Goal: Task Accomplishment & Management: Complete application form

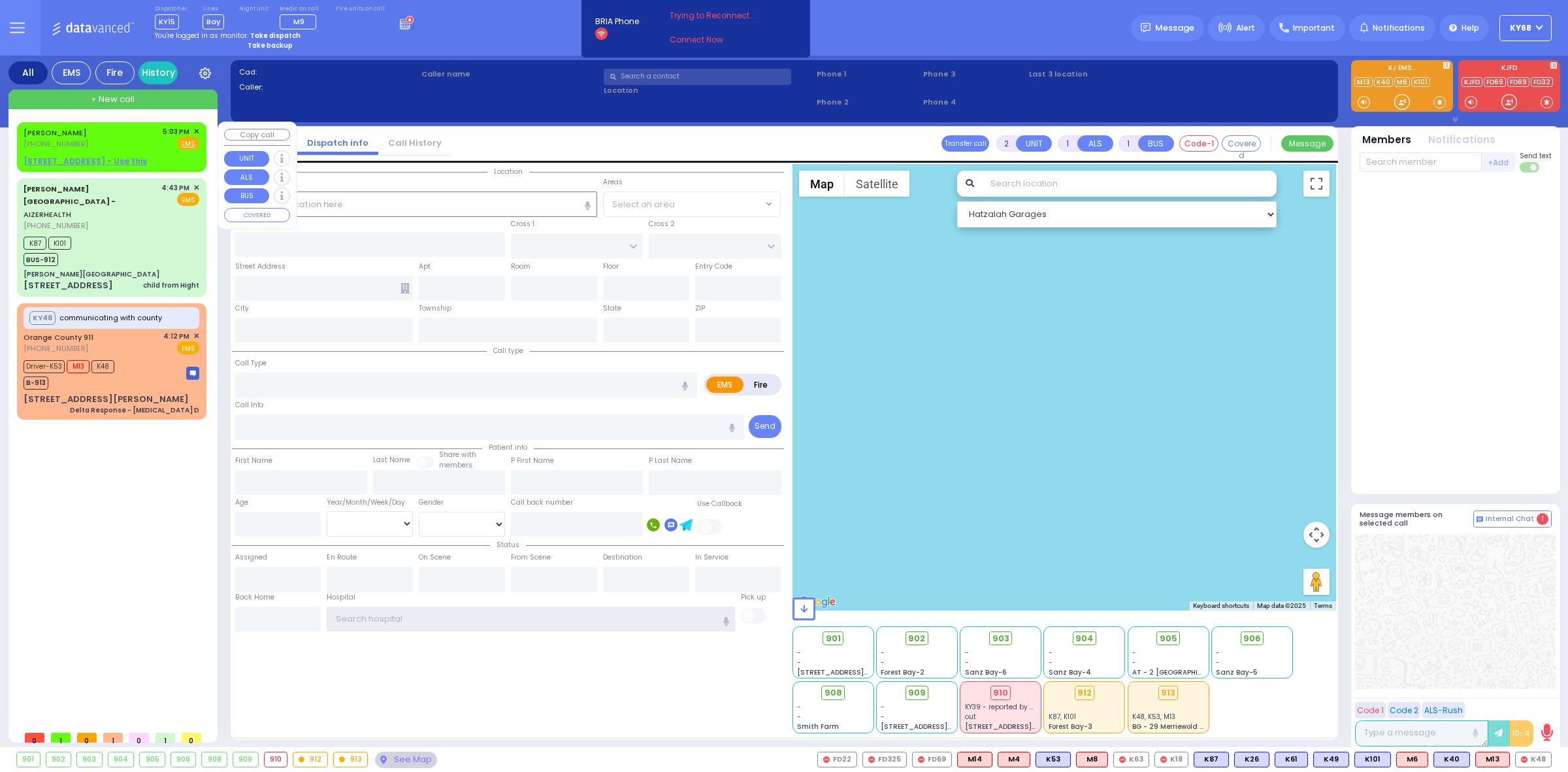
type input "ky68"
click at [69, 134] on link "JOSEPH KORNBLY" at bounding box center [54, 133] width 63 height 10
select select
radio input "true"
type input "JOSEPH"
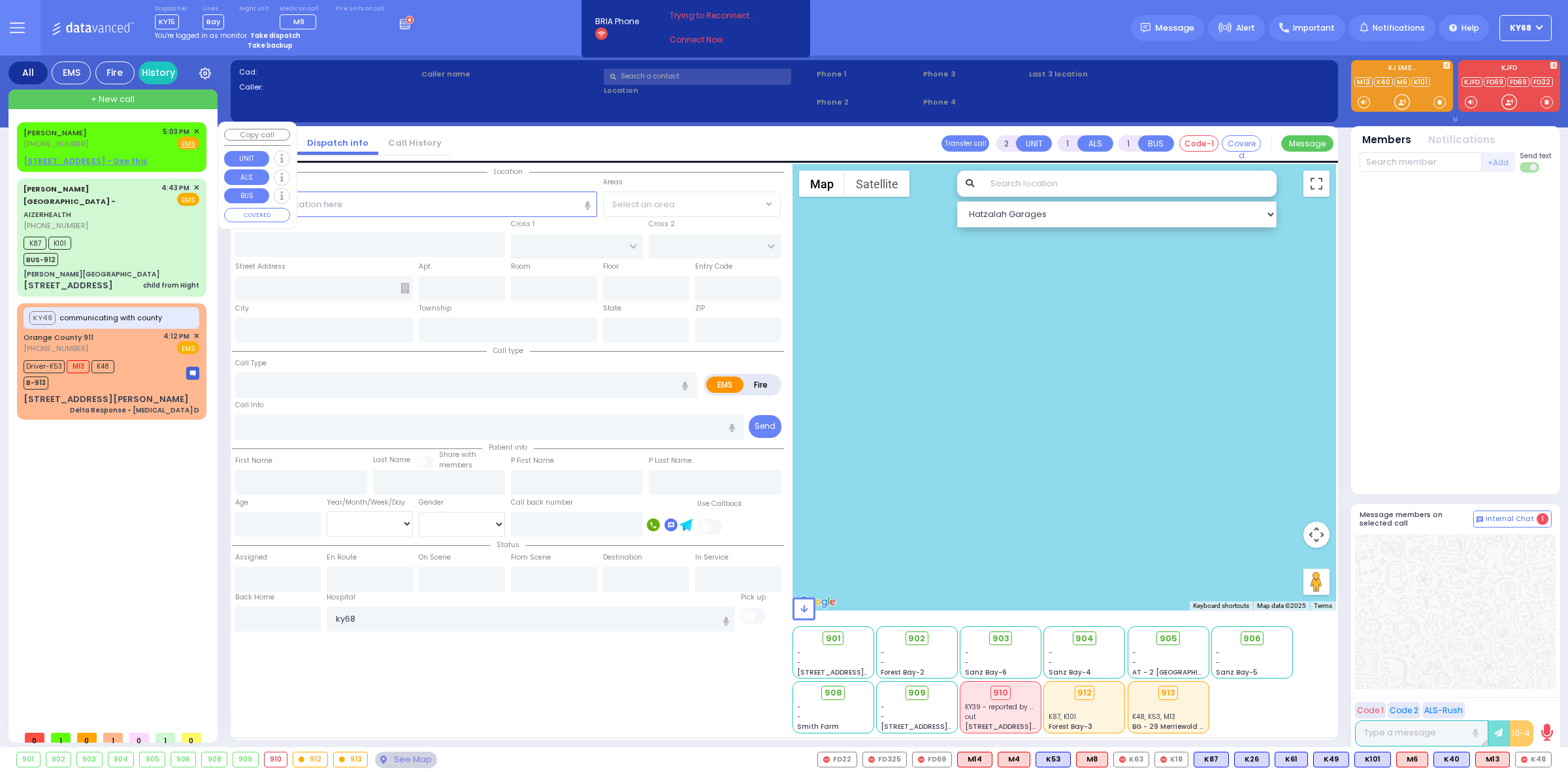
type input "KORNBLY"
select select
type input "17:03"
select select "Hatzalah Garages"
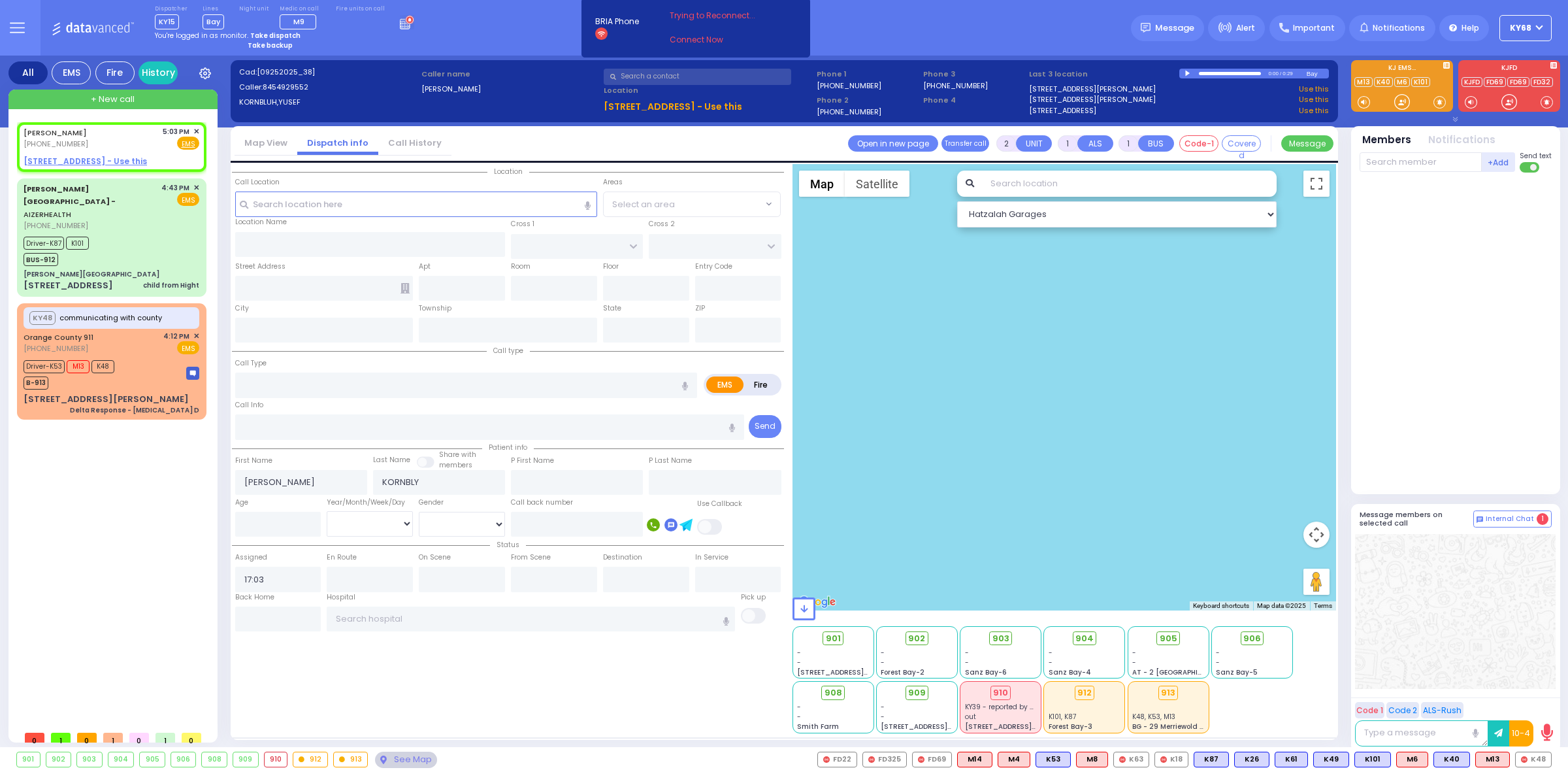
click at [1189, 72] on div at bounding box center [1189, 73] width 7 height 6
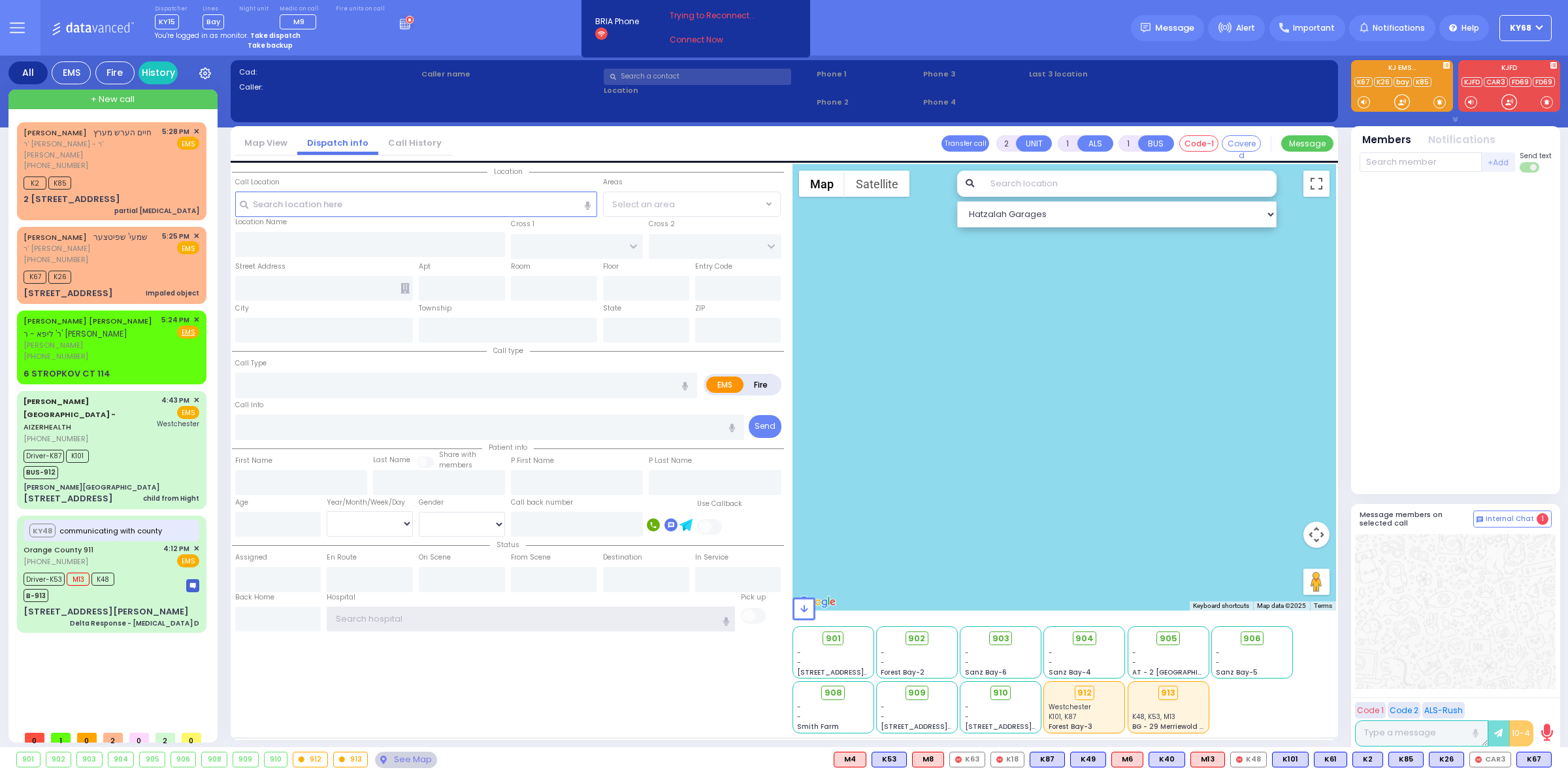
type input "ky68"
click at [456, 53] on div "Dispatcher KY15 shift has started. Are you ? [GEOGRAPHIC_DATA]" at bounding box center [784, 28] width 1568 height 55
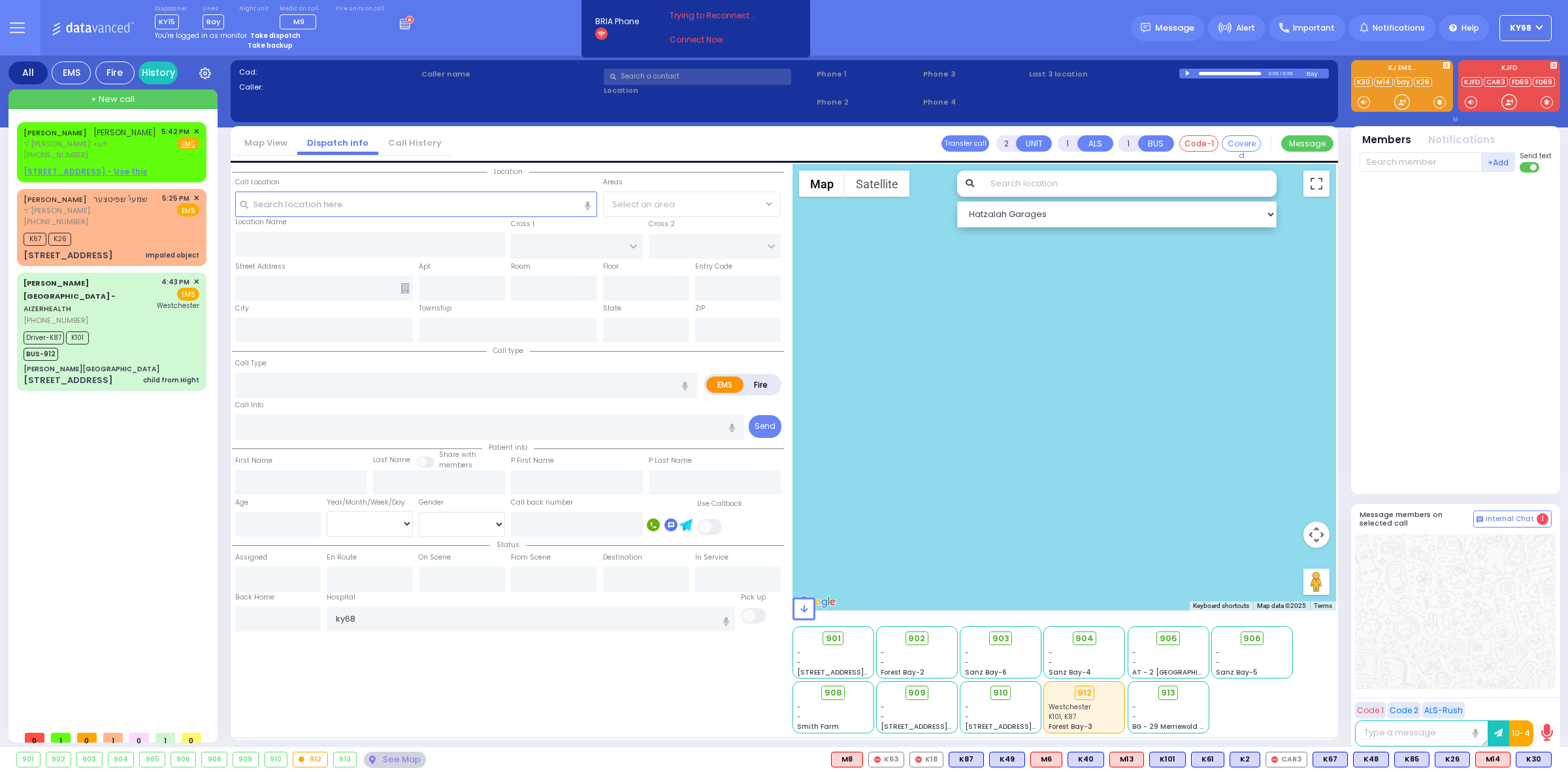
click at [400, 23] on icon at bounding box center [407, 22] width 15 height 15
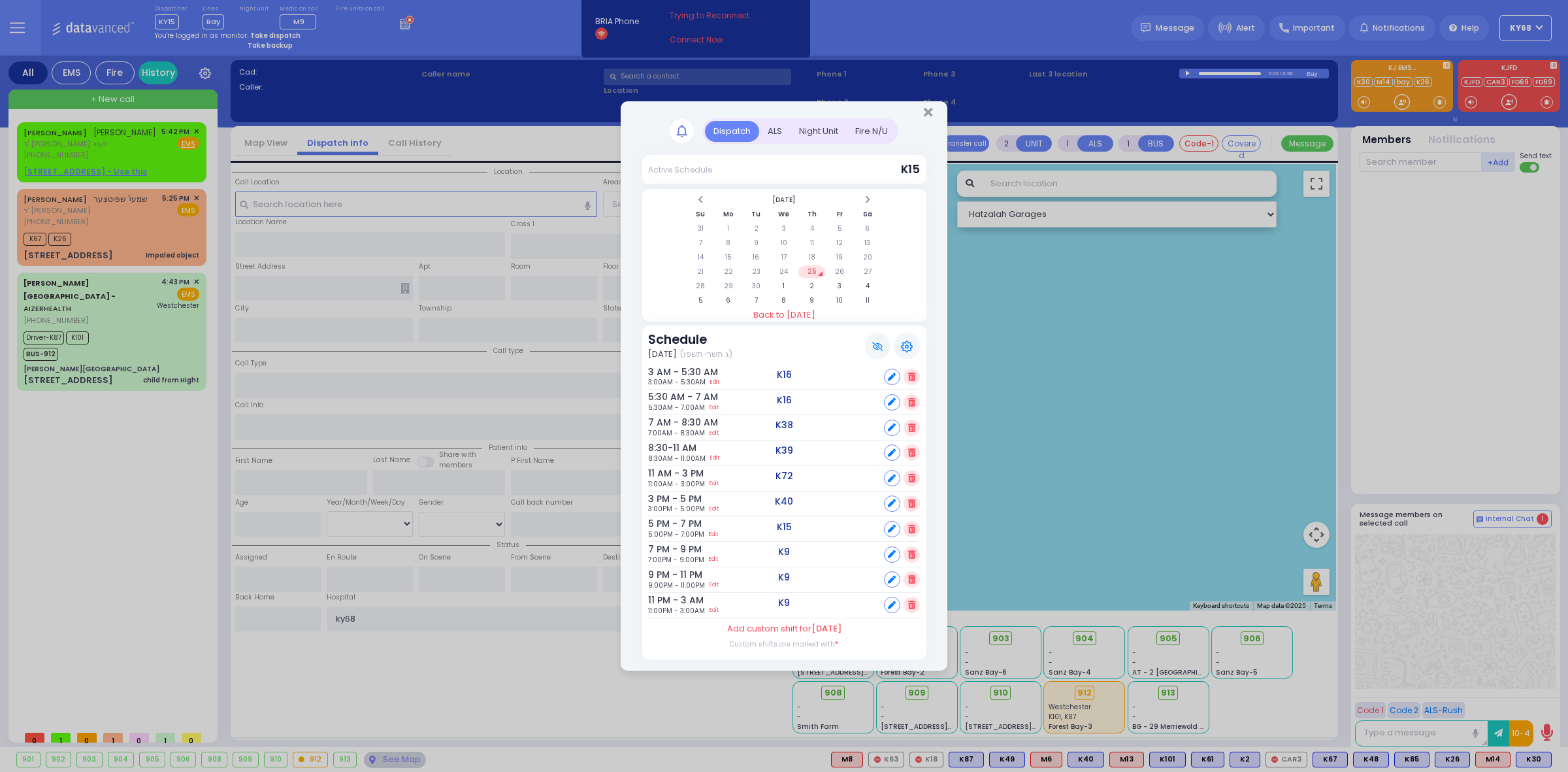
click at [395, 23] on div "Dispatch Active Schedule K15" at bounding box center [784, 386] width 1568 height 772
click at [835, 274] on td "26" at bounding box center [839, 272] width 27 height 13
click at [812, 276] on td "25" at bounding box center [812, 272] width 27 height 13
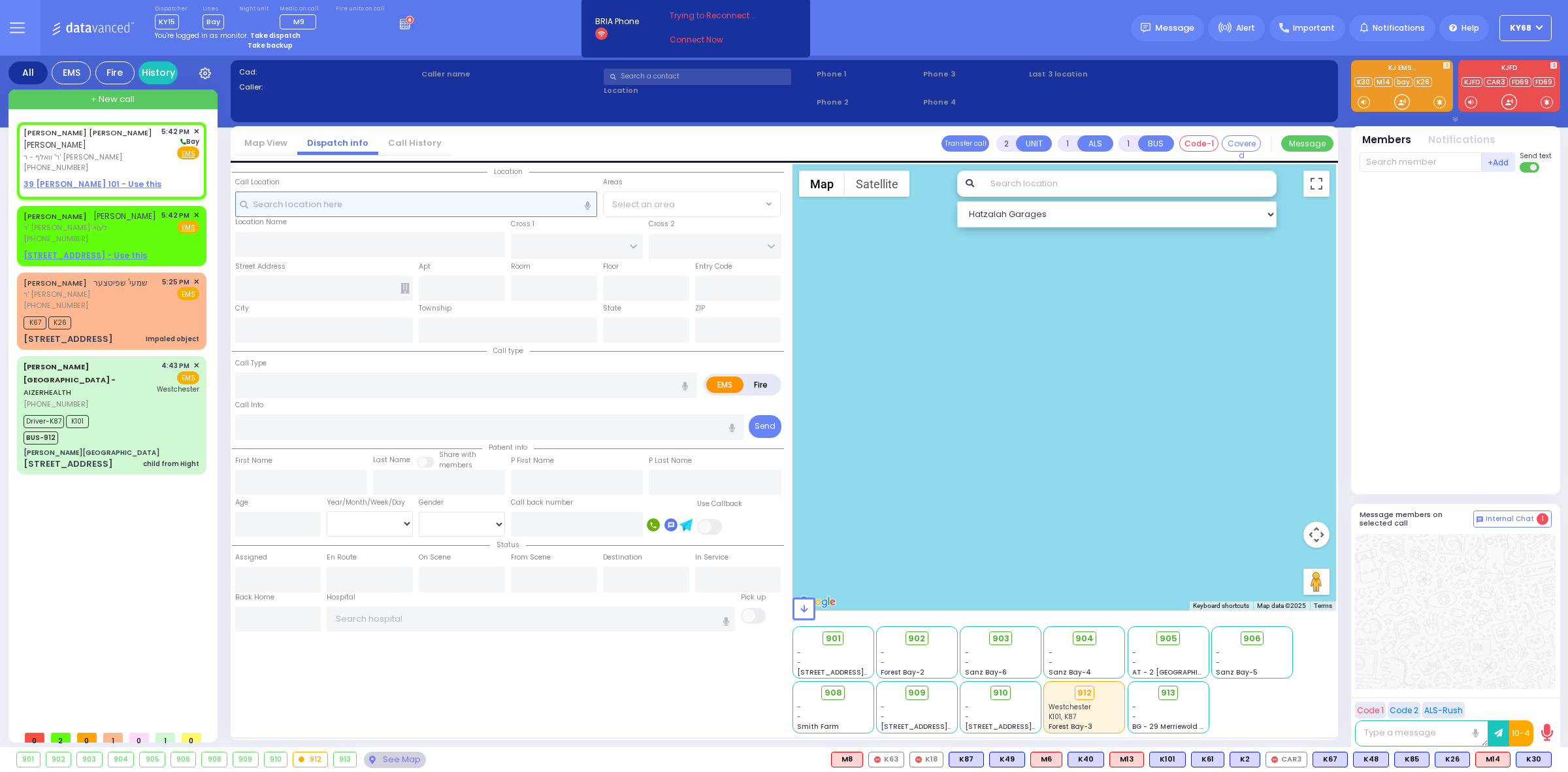
select select
radio input "true"
type input "[PERSON_NAME]"
type input "WEISS"
select select
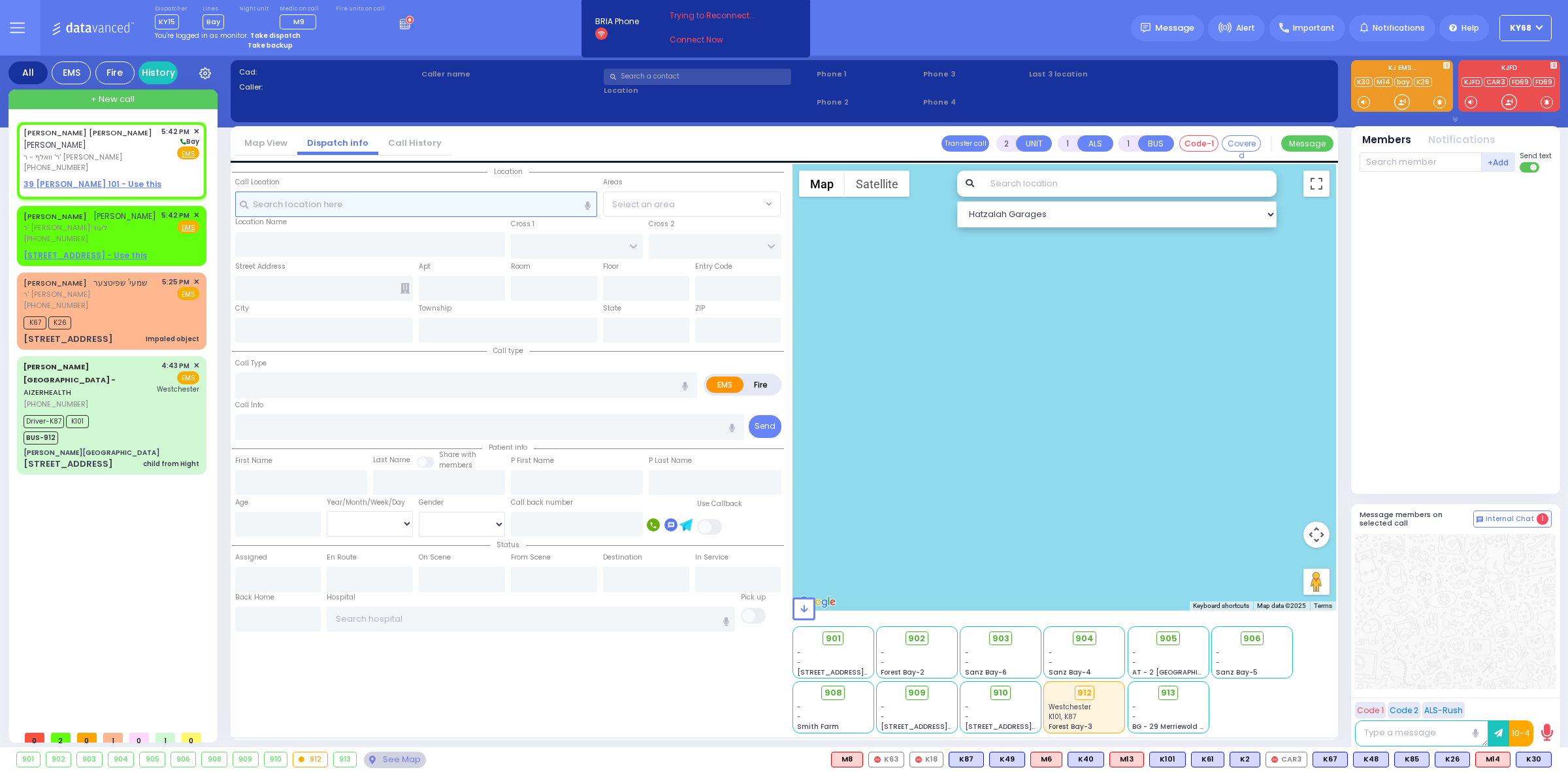
type input "17:42"
select select "Hatzalah Garages"
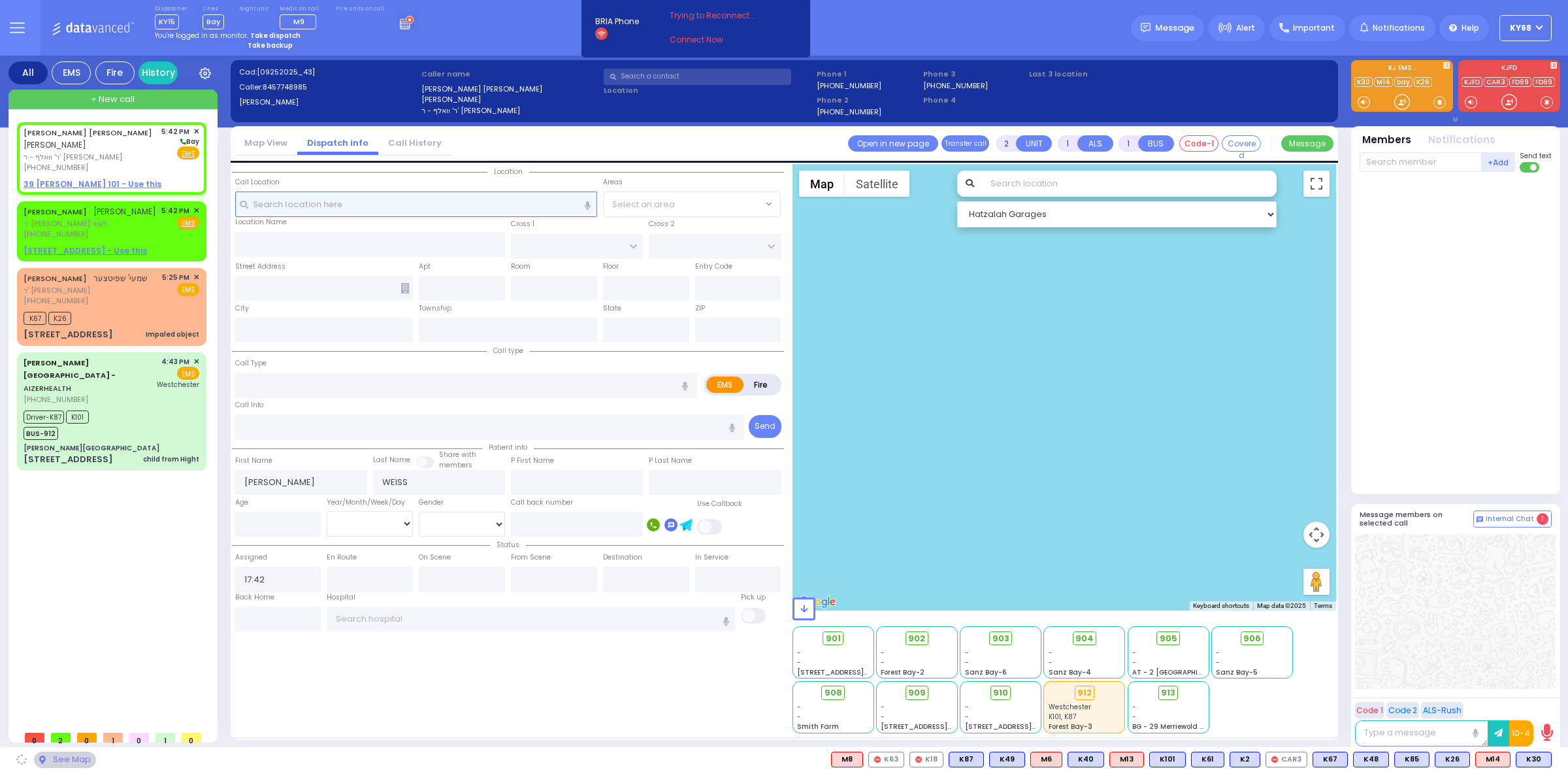
select select
radio input "true"
select select
select select "Hatzalah Garages"
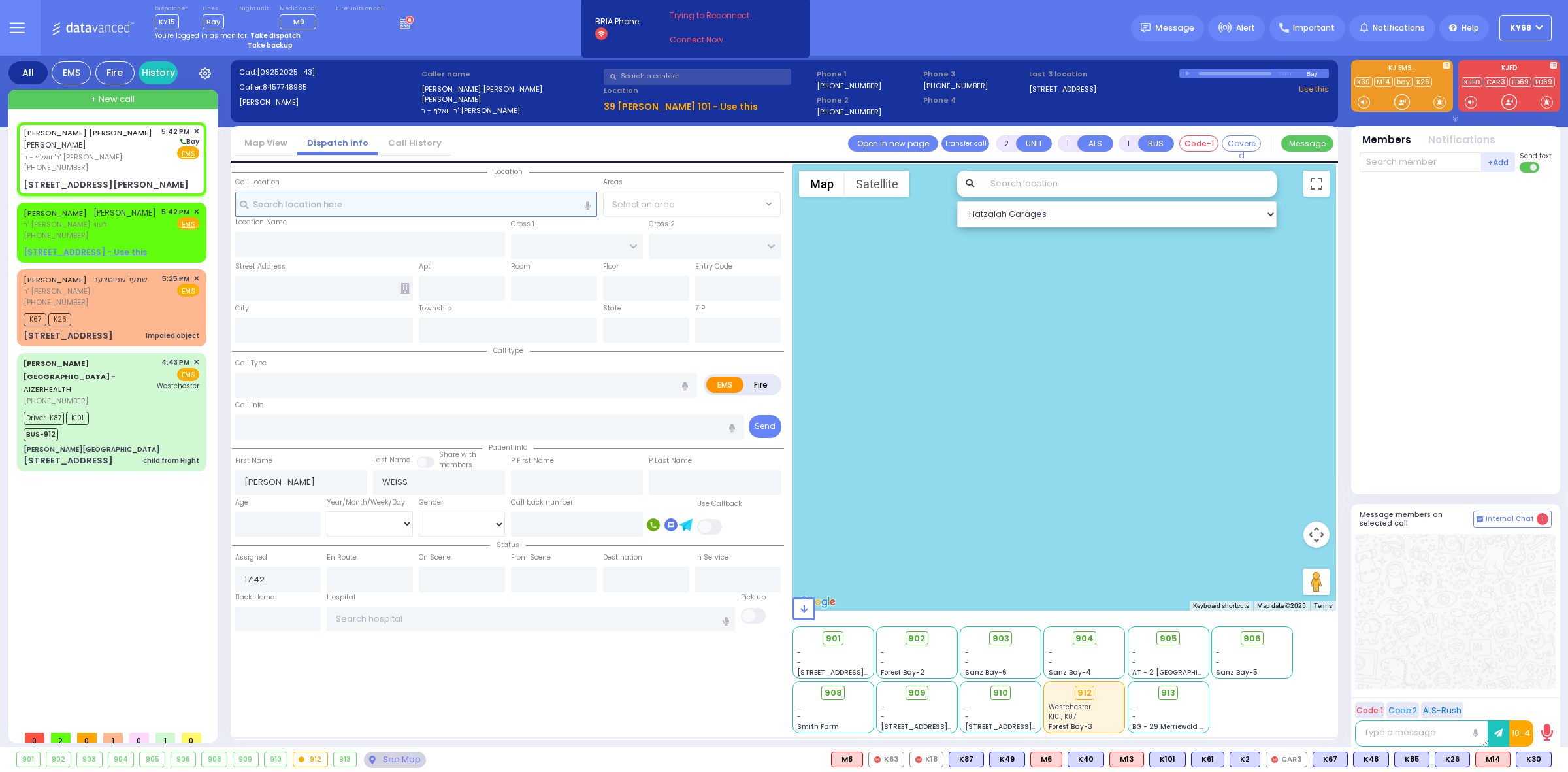
select select
radio input "true"
select select
select select "Hatzalah Garages"
type input "MERRIEWOLD LN SOUTH"
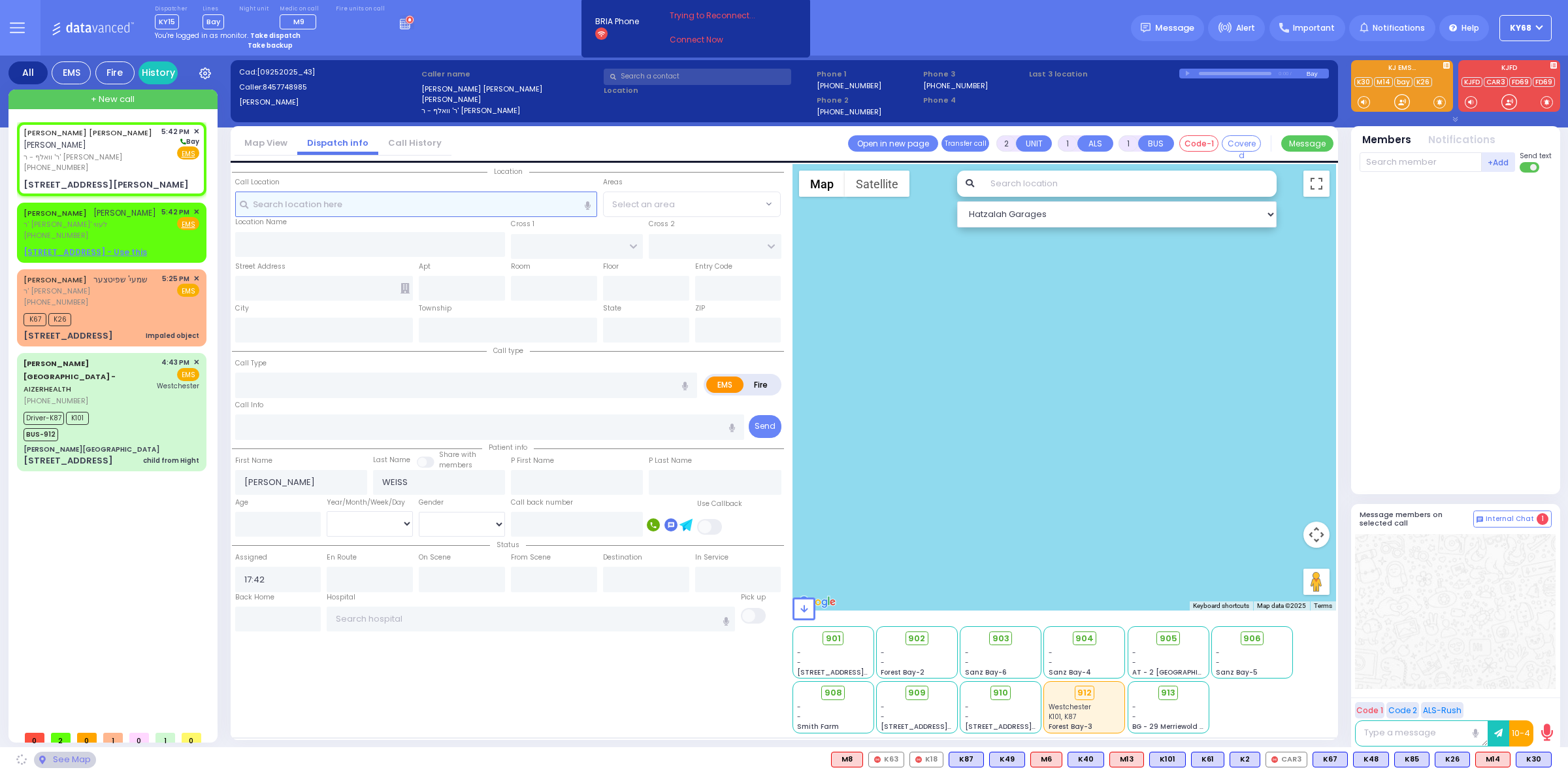
type input "[GEOGRAPHIC_DATA]"
type input "[STREET_ADDRESS][PERSON_NAME]"
type input "101"
type input "Monroe"
type input "[US_STATE]"
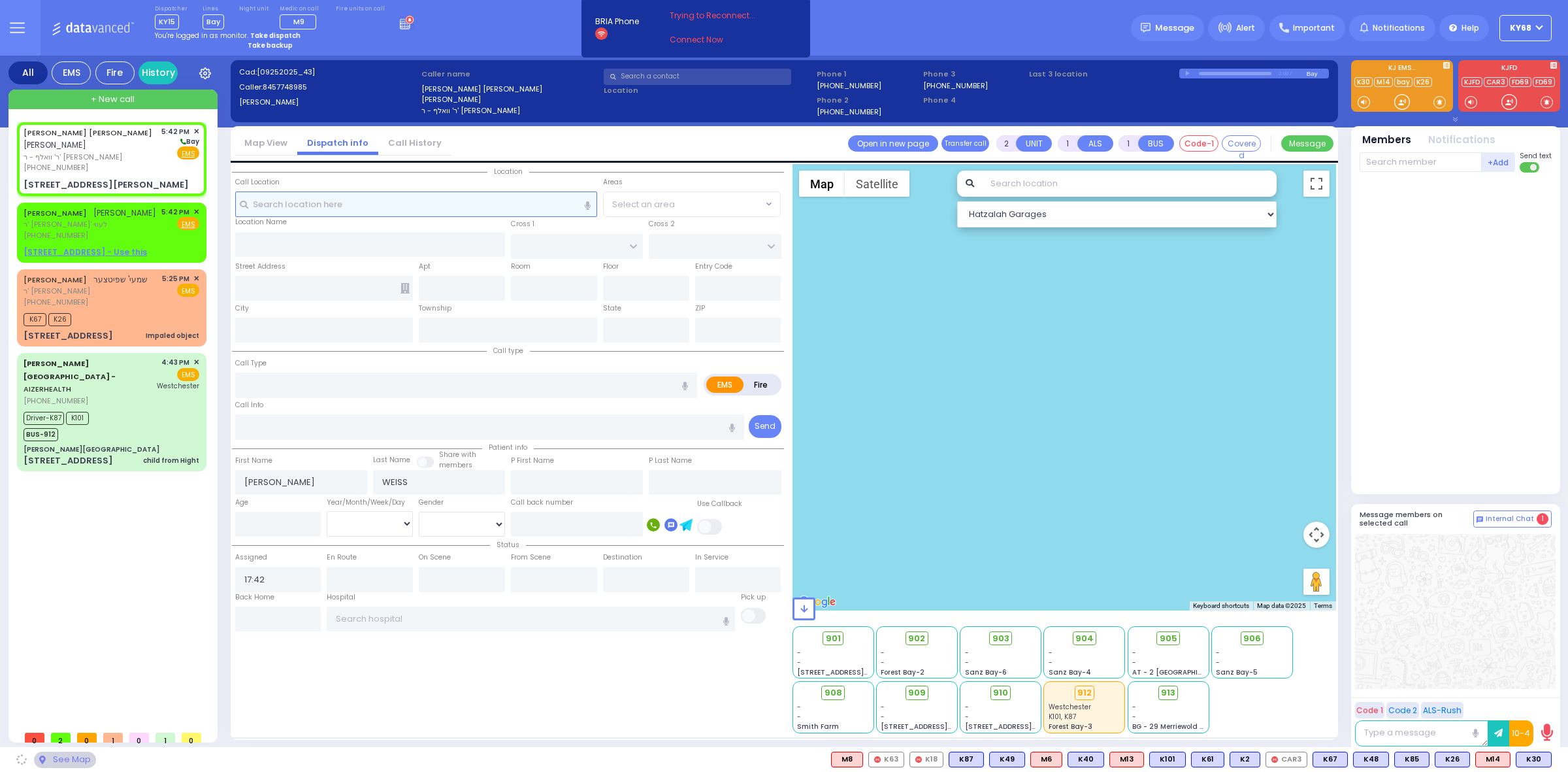
type input "10950"
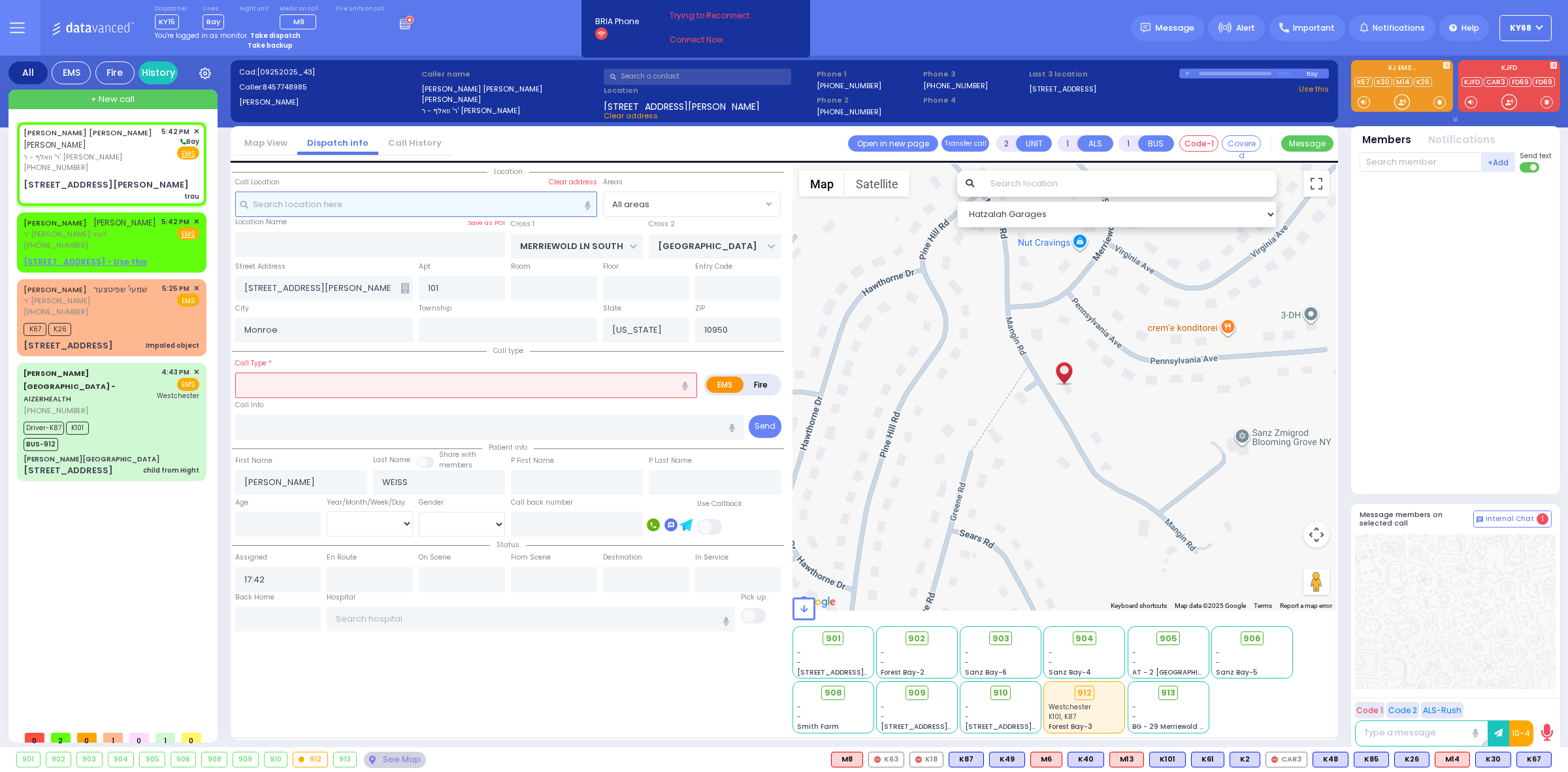
select select
type input "trau"
radio input "true"
select select
select select "Hatzalah Garages"
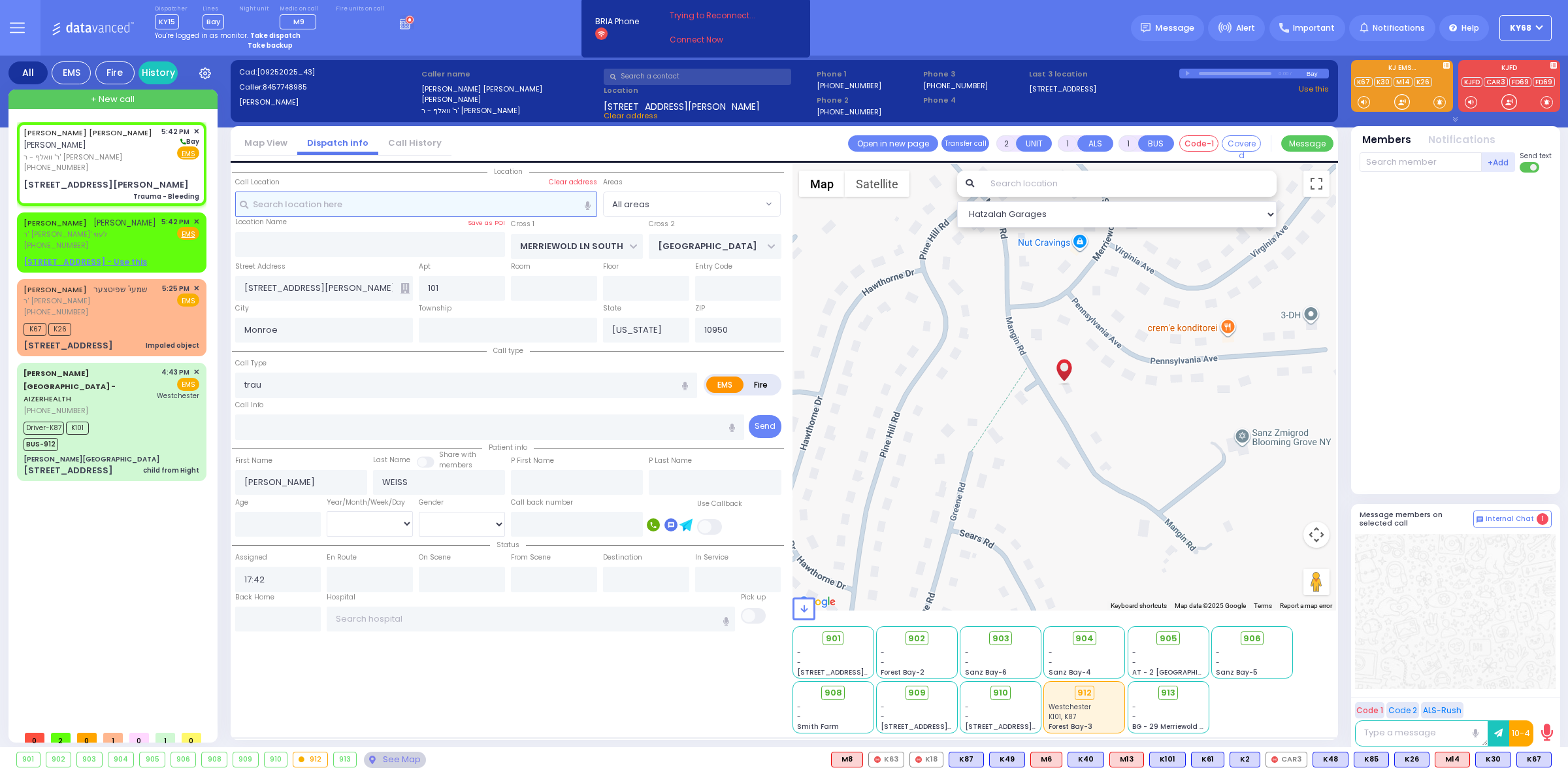
select select
type input "Trauma - Bleeding"
radio input "true"
select select
select select "Hatzalah Garages"
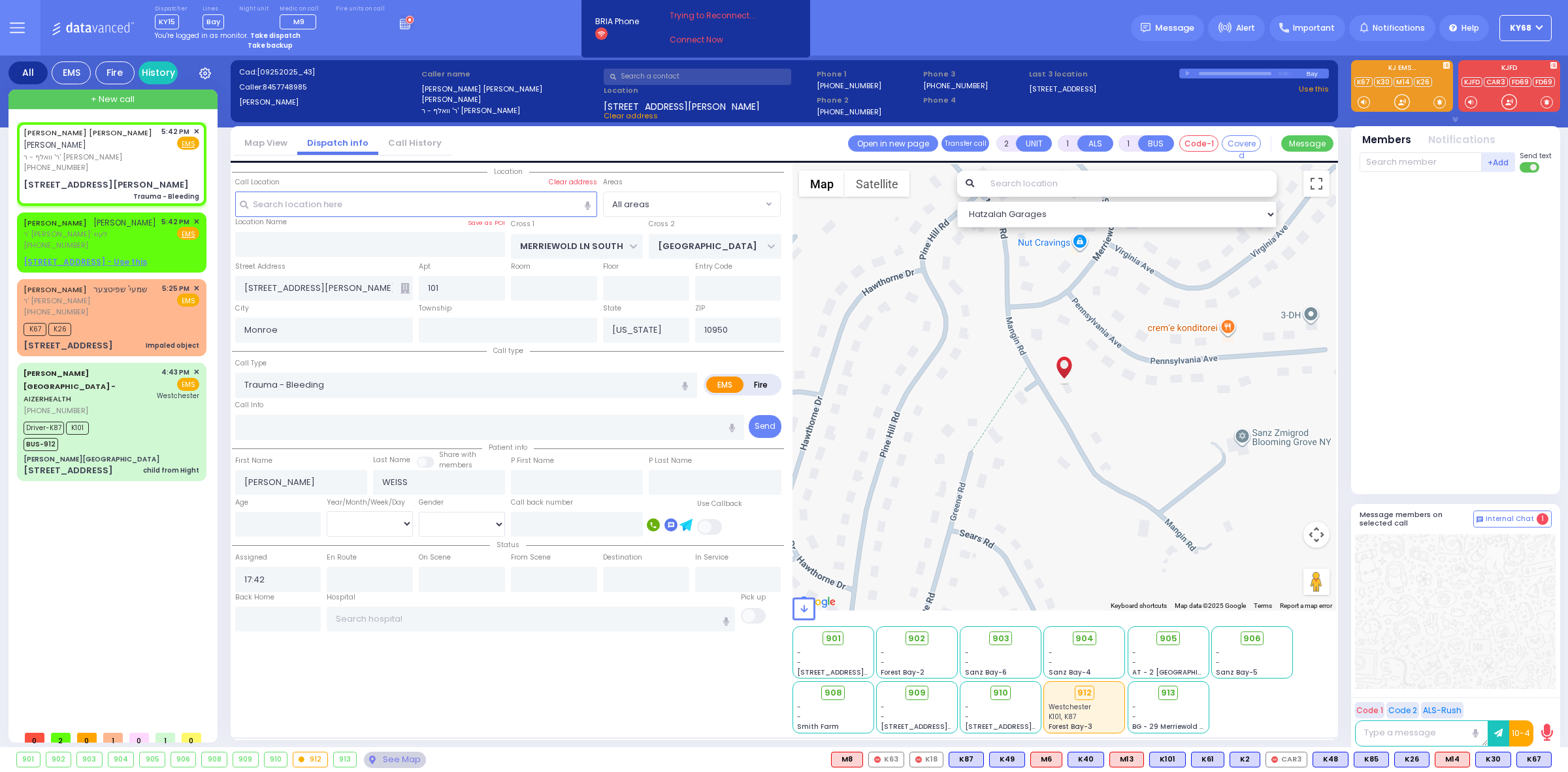
select select
radio input "true"
select select
select select "Hatzalah Garages"
select select
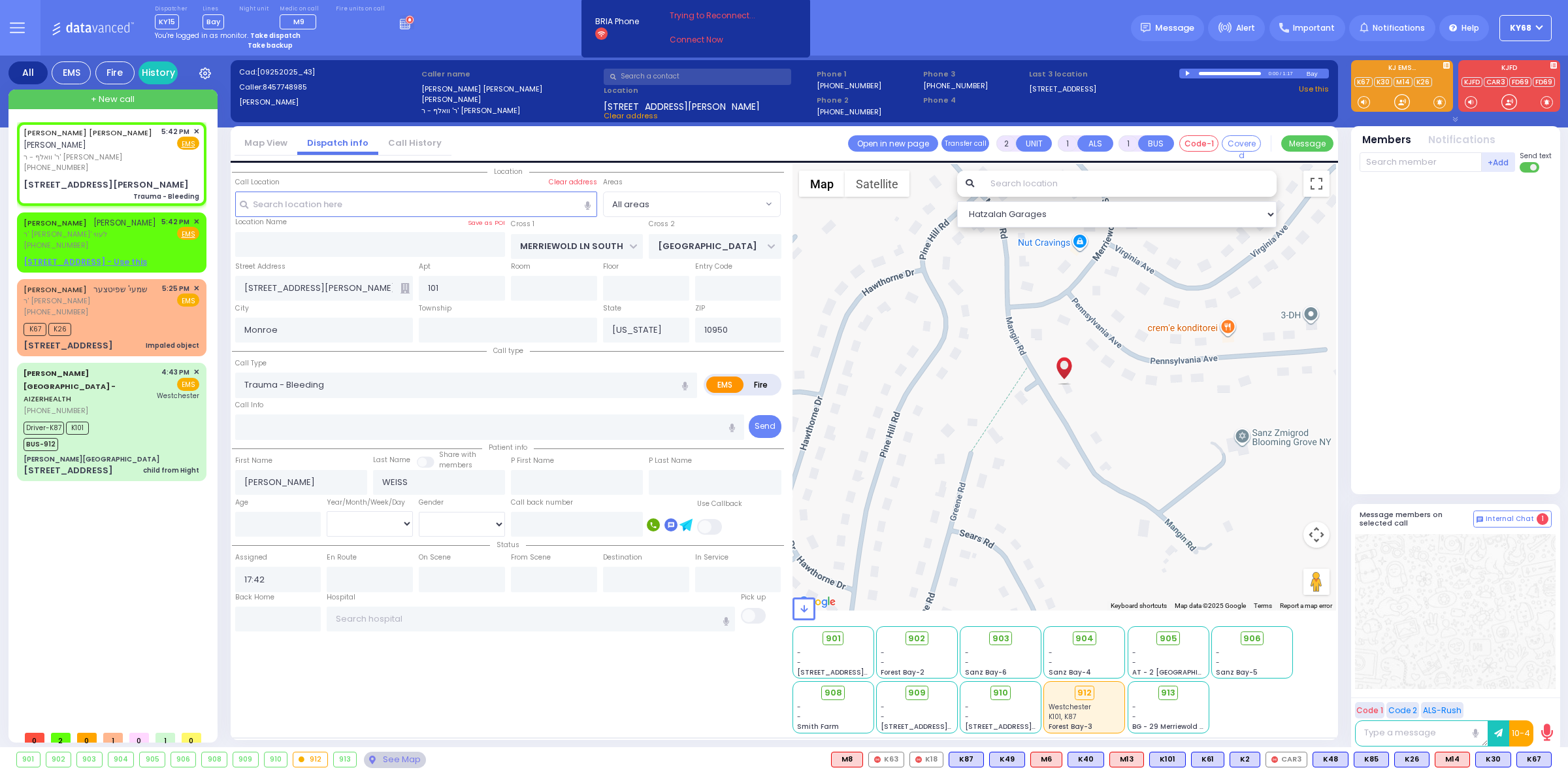
radio input "true"
select select
type input "17:44"
select select "Hatzalah Garages"
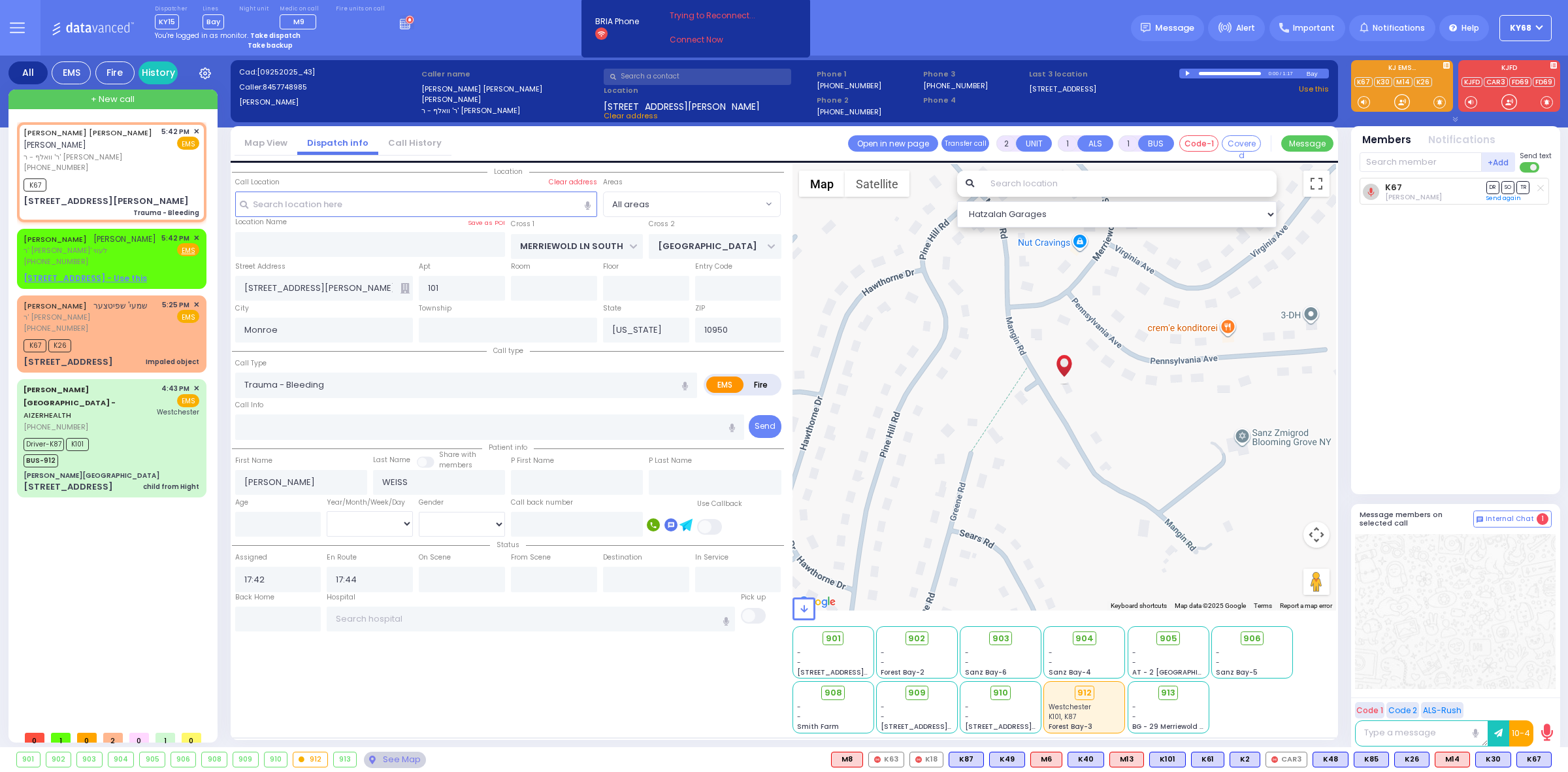
select select
radio input "true"
select select
select select "Hatzalah Garages"
select select
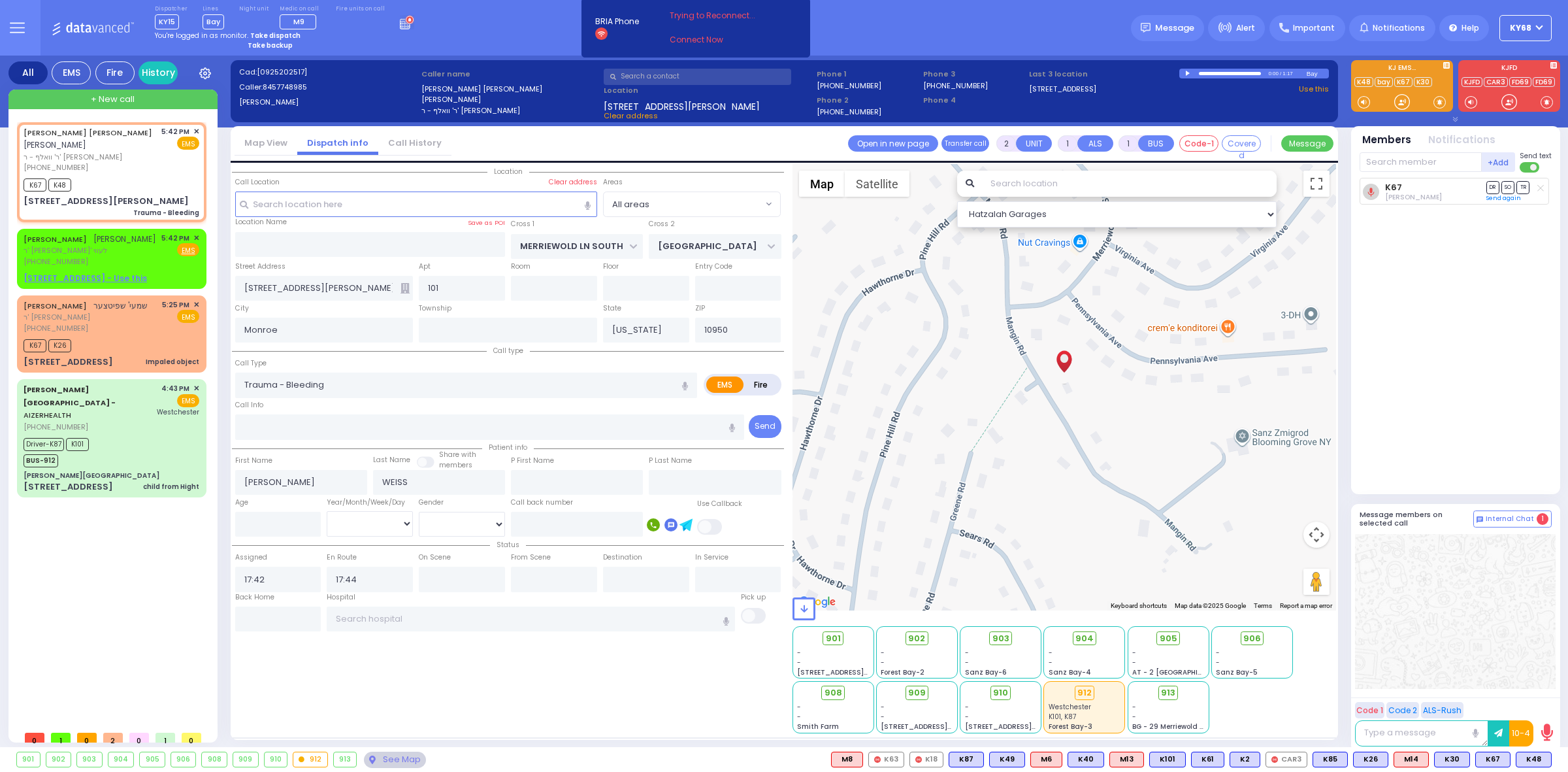
radio input "true"
select select
select select "Hatzalah Garages"
select select
radio input "true"
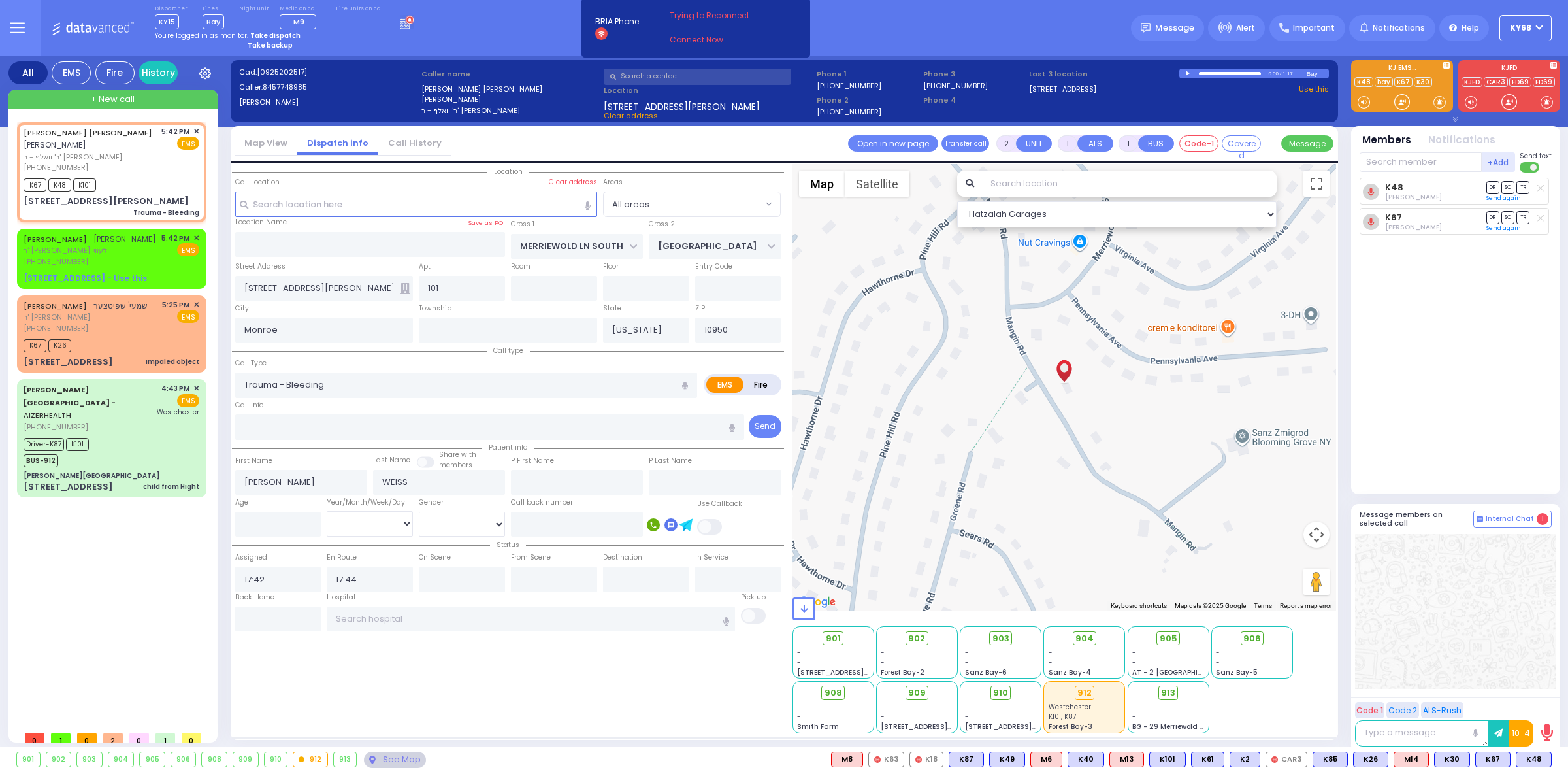
select select
select select "Hatzalah Garages"
select select
radio input "true"
select select
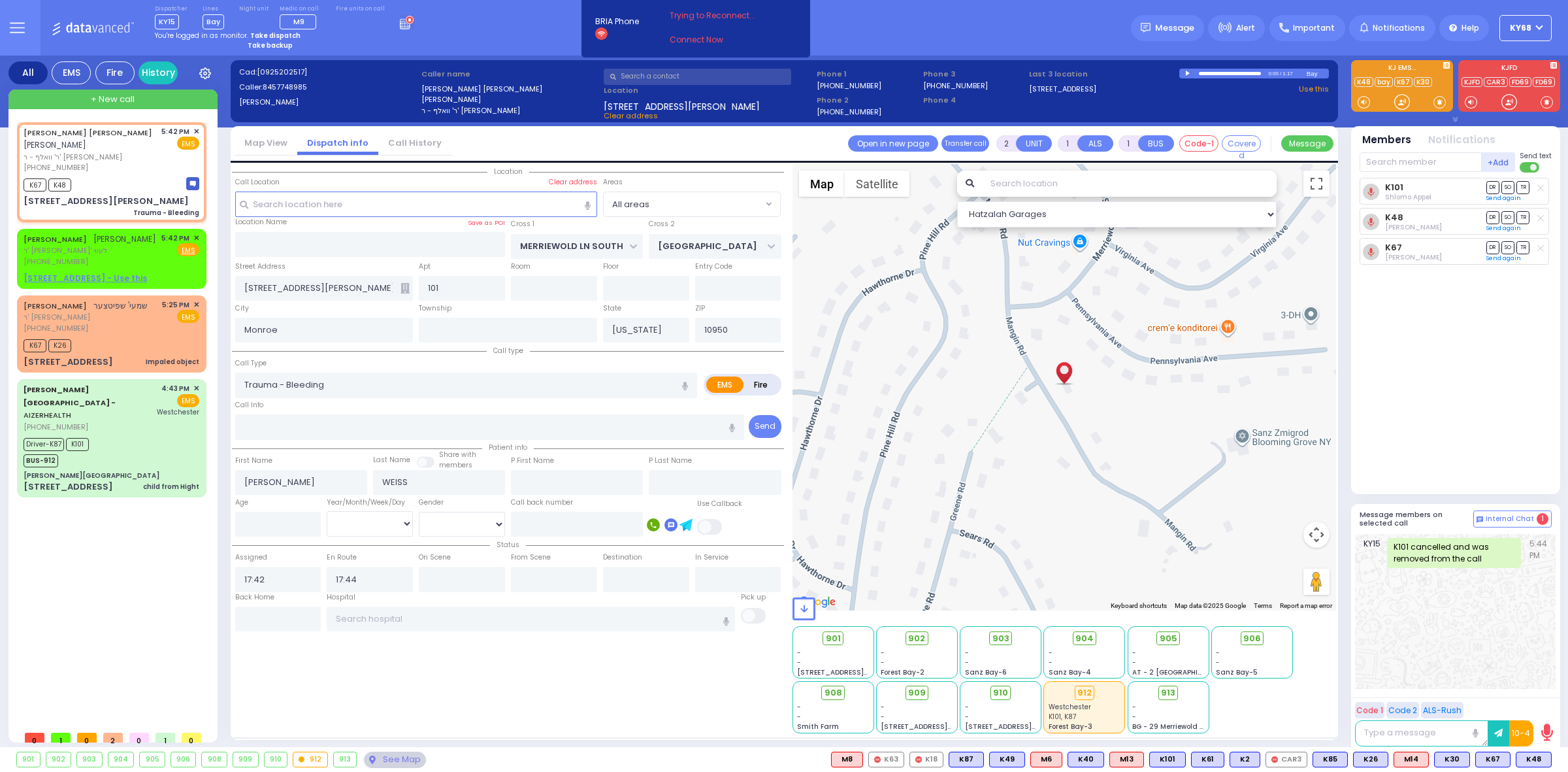
select select "Hatzalah Garages"
drag, startPoint x: 1513, startPoint y: 378, endPoint x: 1512, endPoint y: 365, distance: 13.0
click at [1513, 379] on div "K48 [PERSON_NAME] DR SO TR" at bounding box center [1457, 330] width 195 height 305
select select
radio input "true"
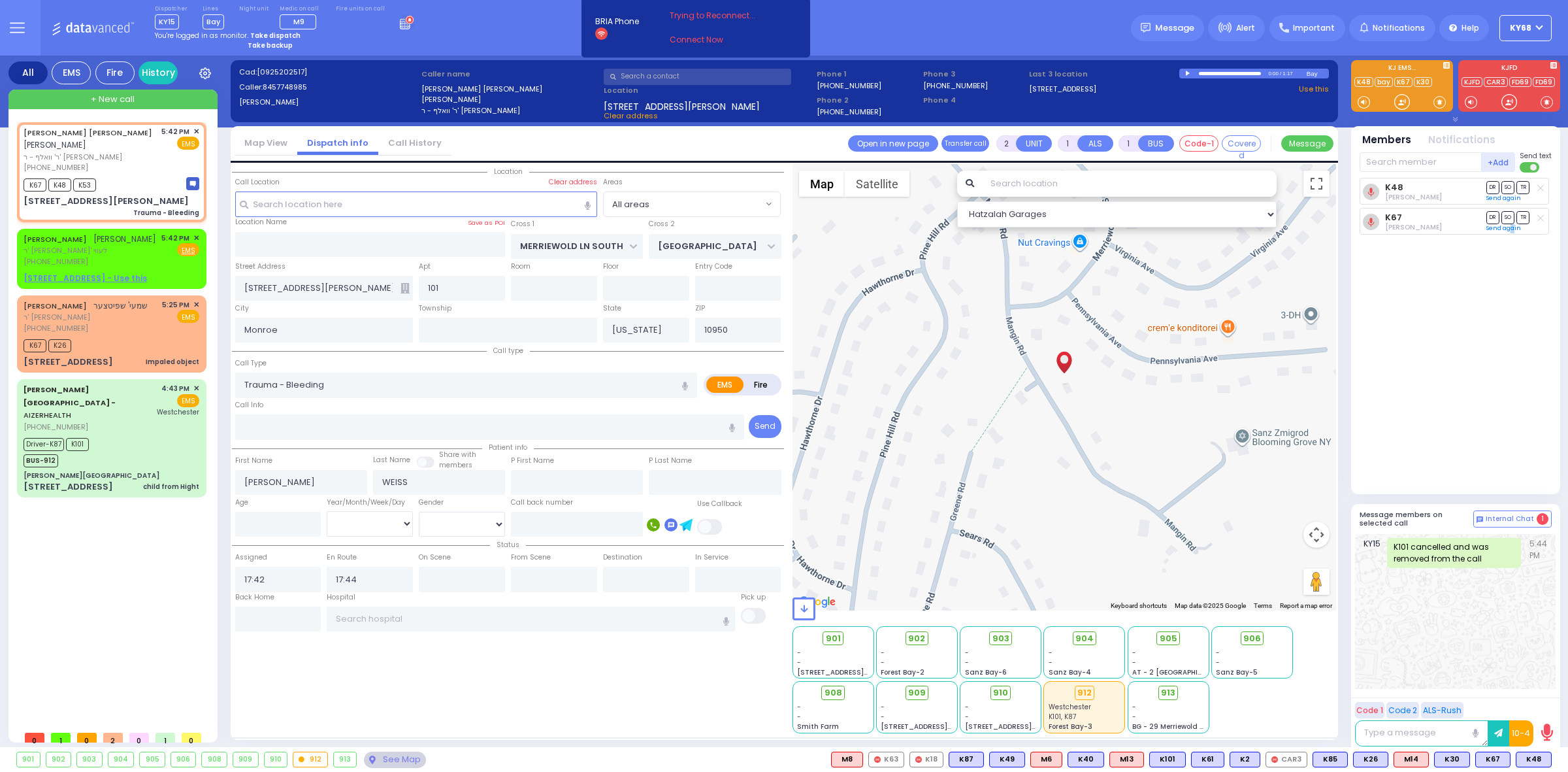
select select
select select "Hatzalah Garages"
click at [424, 33] on div "Dispatcher KY15 shift has started. Are you ? [GEOGRAPHIC_DATA]" at bounding box center [784, 28] width 1568 height 55
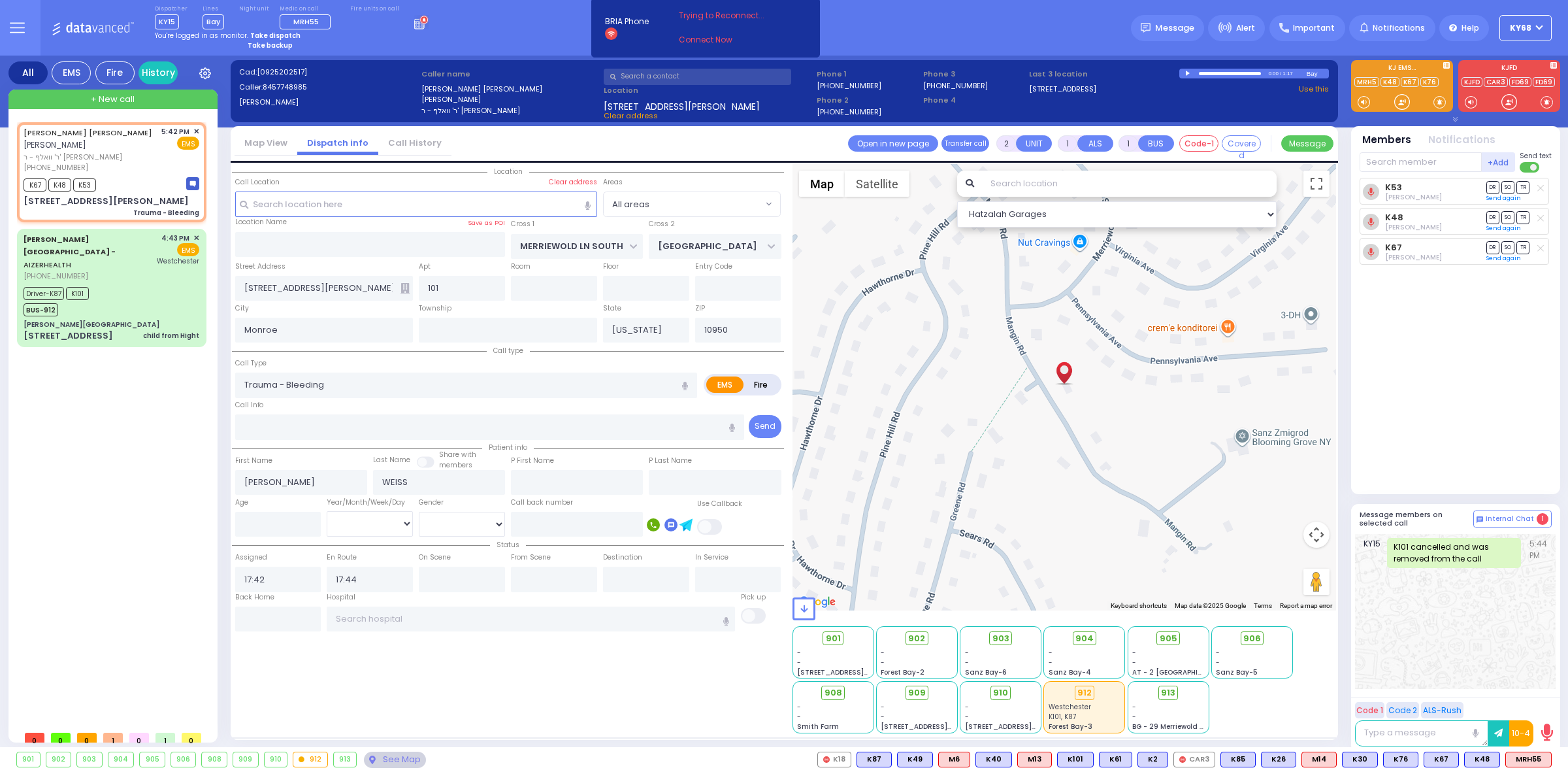
type input "6"
select select
radio input "true"
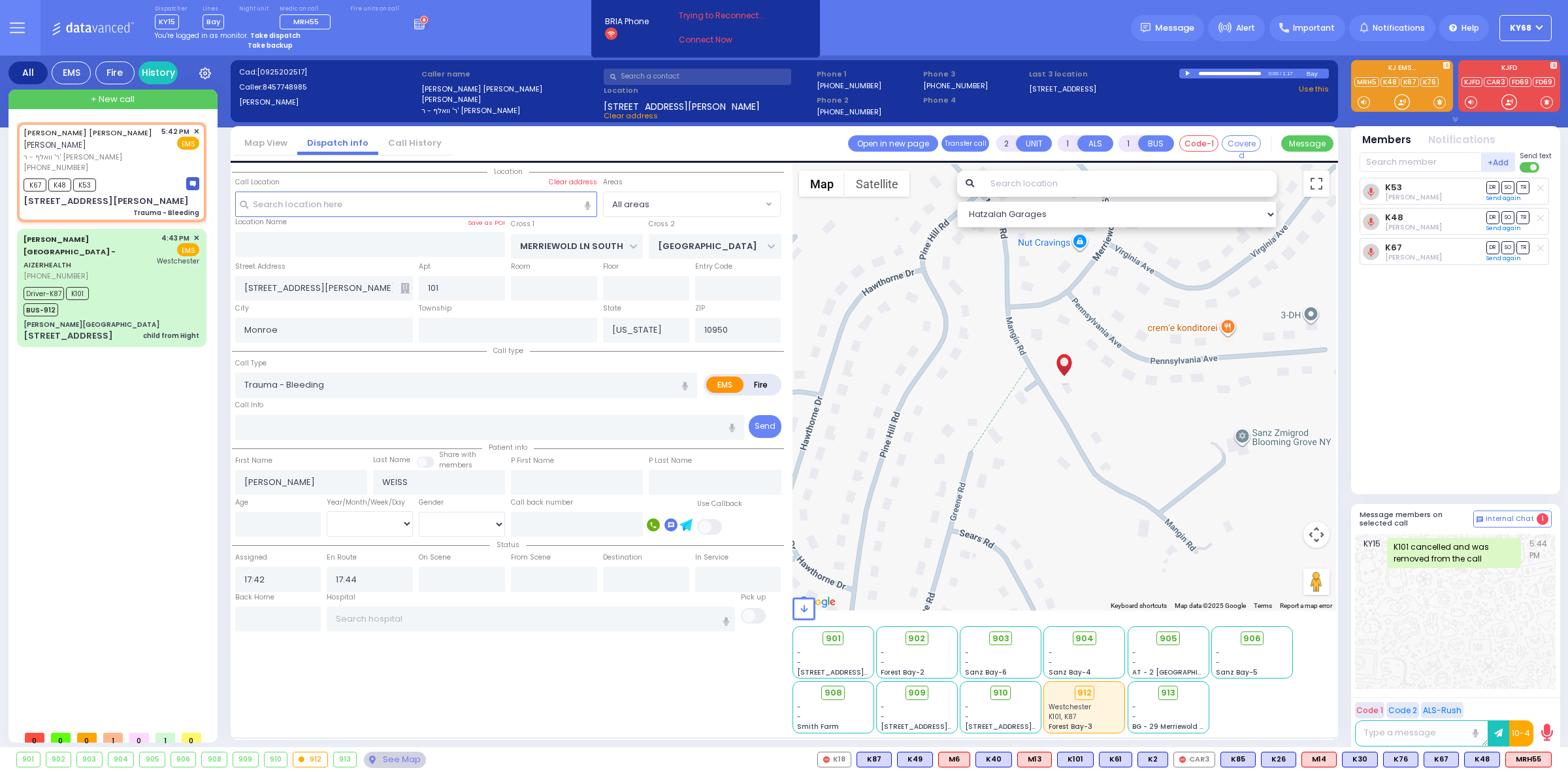
type input "Unknown"
select select "Year"
select select "Hatzalah Garages"
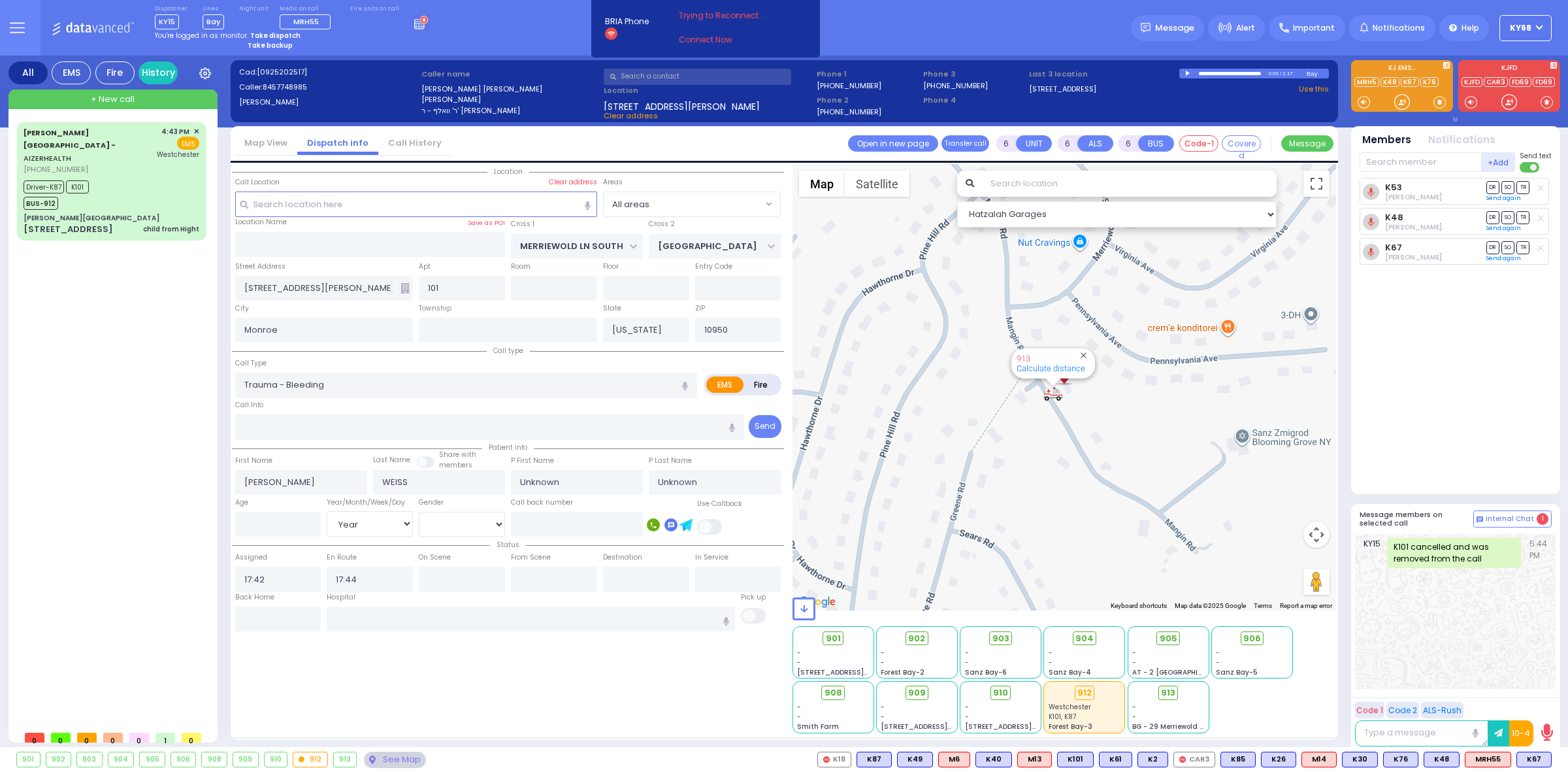
click at [414, 26] on icon at bounding box center [421, 22] width 15 height 15
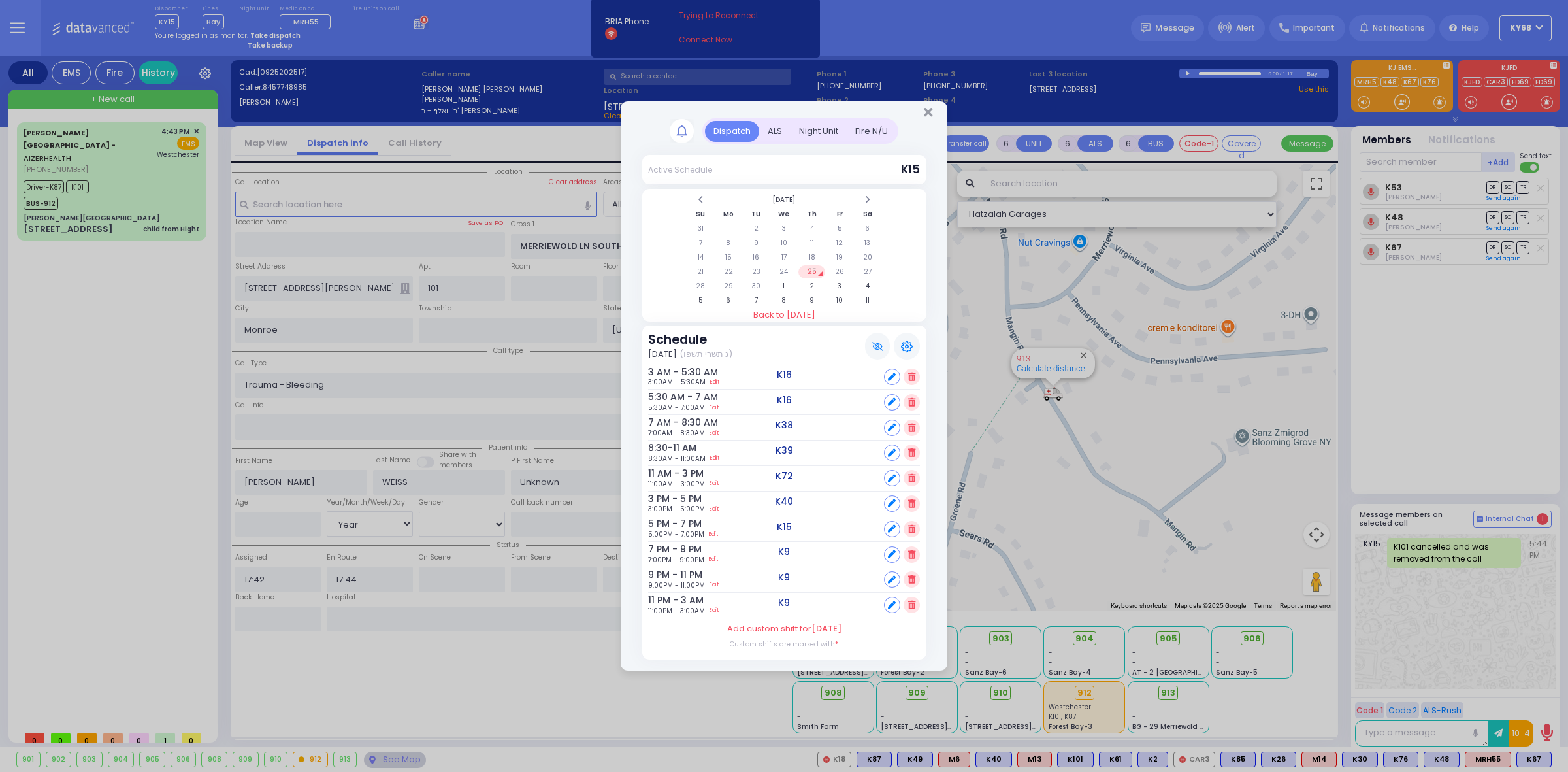
click at [782, 136] on div "ALS" at bounding box center [775, 131] width 31 height 22
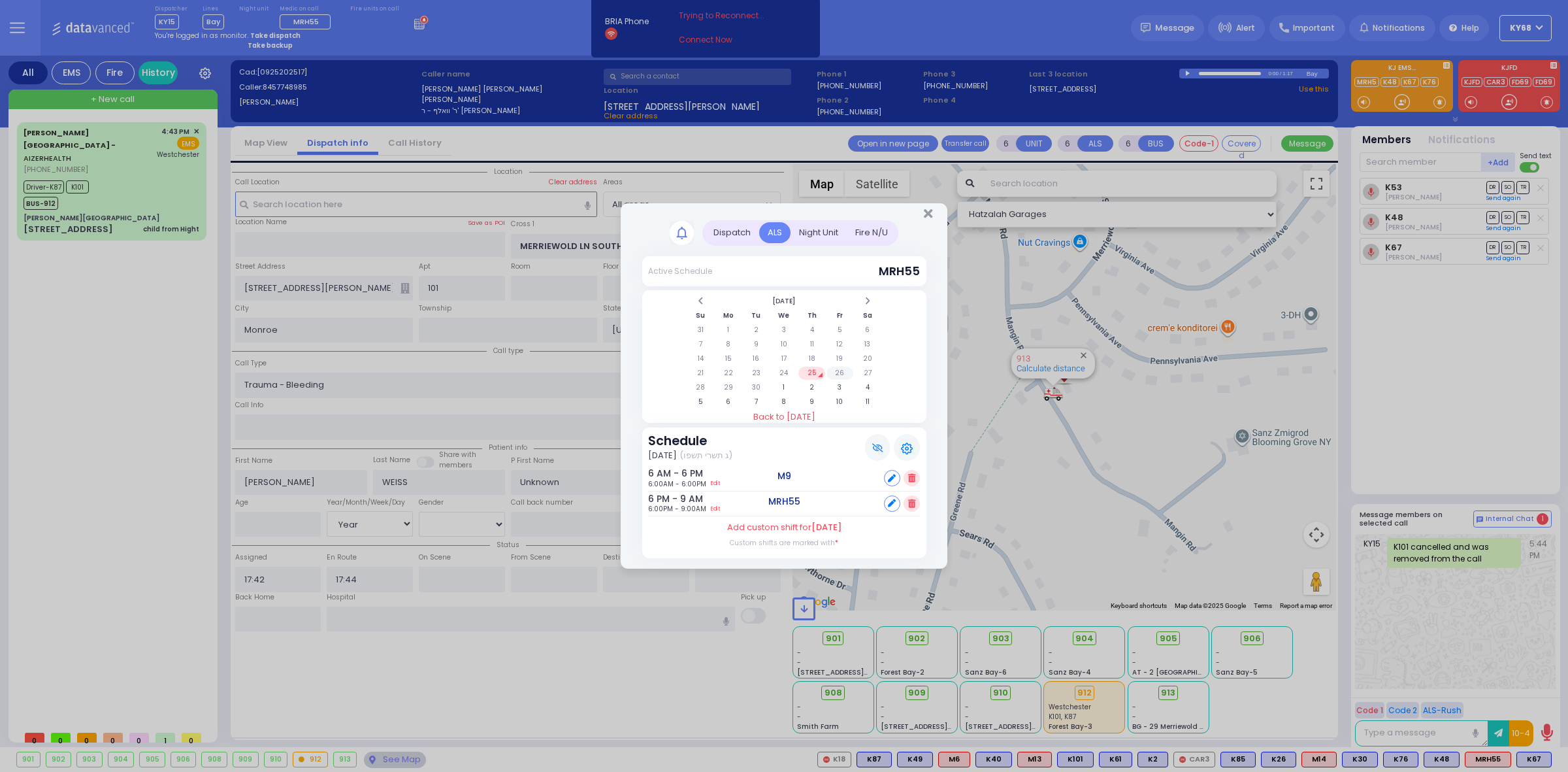
click at [842, 371] on td "26" at bounding box center [839, 373] width 27 height 13
click at [861, 379] on td "27" at bounding box center [868, 373] width 27 height 13
click at [699, 386] on td "28" at bounding box center [700, 387] width 27 height 13
